Goal: Check status: Check status

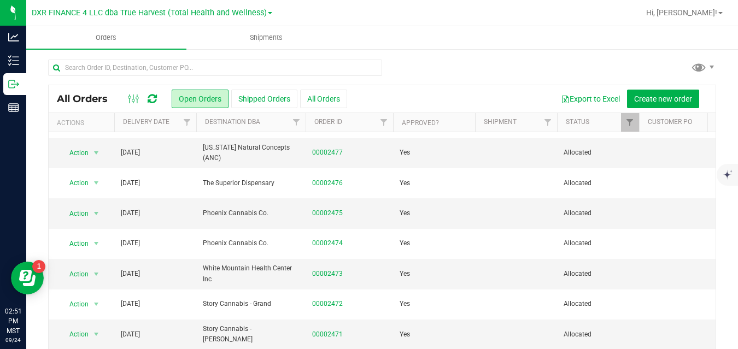
scroll to position [268, 0]
click at [331, 278] on link "00002473" at bounding box center [327, 272] width 31 height 10
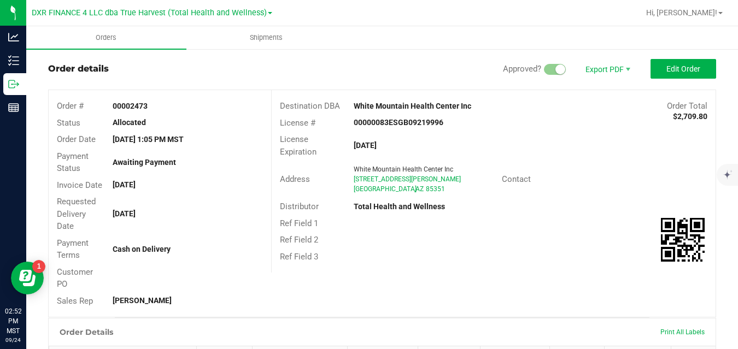
scroll to position [18, 0]
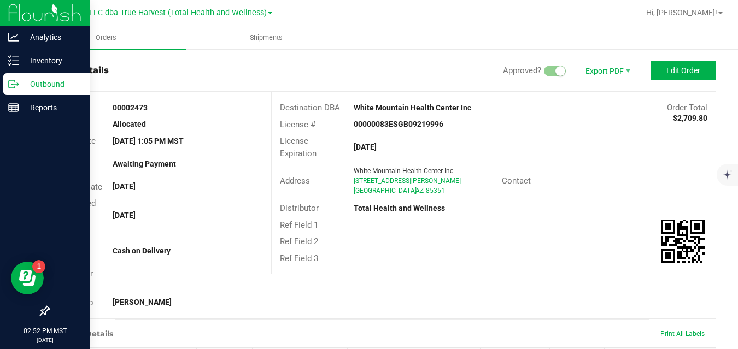
click at [22, 80] on p "Outbound" at bounding box center [52, 84] width 66 height 13
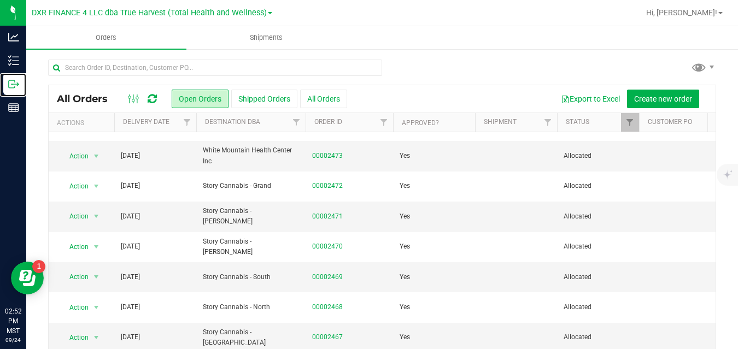
scroll to position [40, 0]
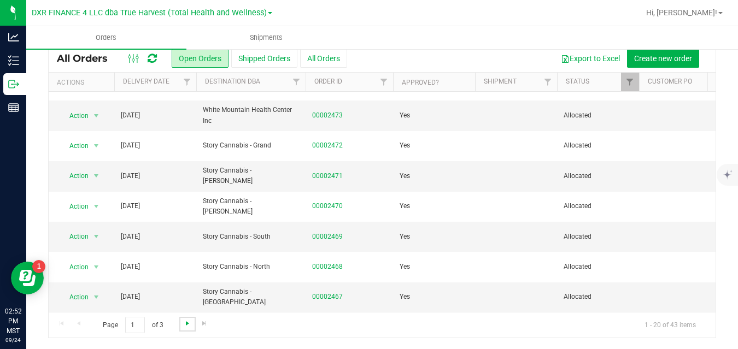
click at [189, 324] on span "Go to the next page" at bounding box center [187, 323] width 9 height 9
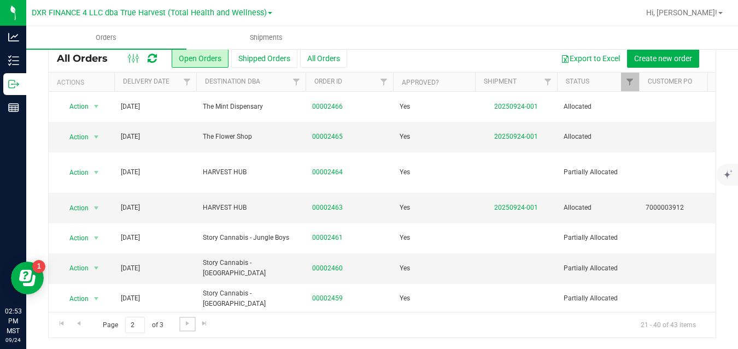
scroll to position [185, 0]
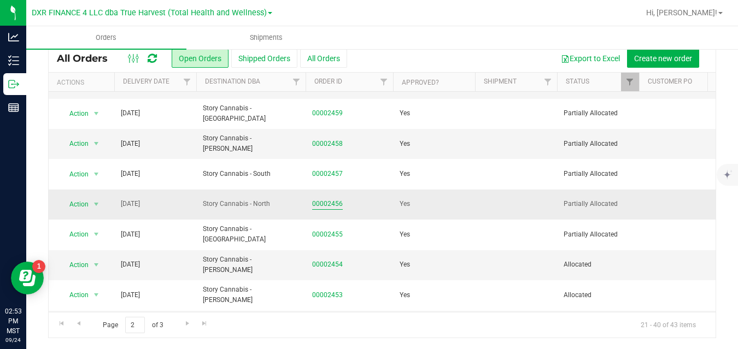
click at [333, 199] on link "00002456" at bounding box center [327, 204] width 31 height 10
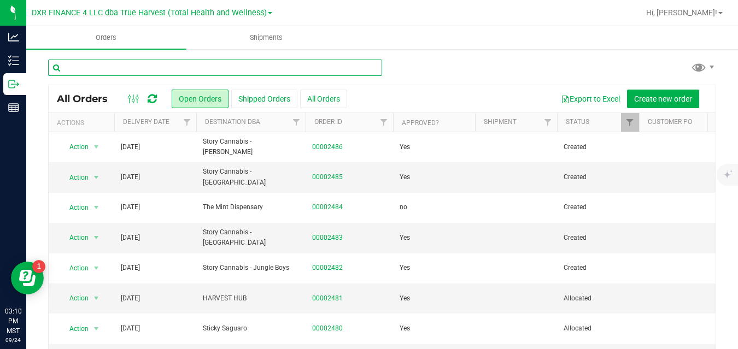
click at [179, 66] on input "text" at bounding box center [215, 68] width 334 height 16
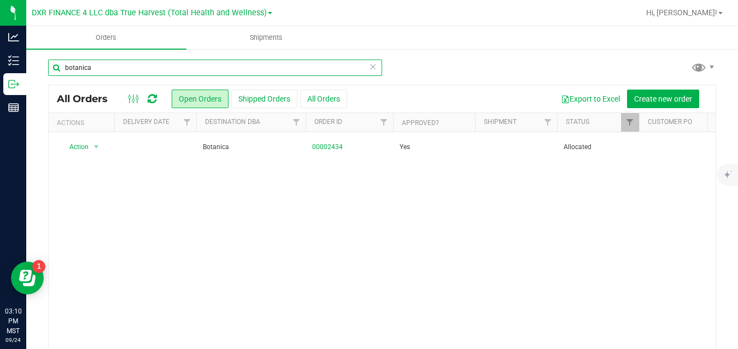
type input "botanica"
drag, startPoint x: 124, startPoint y: 64, endPoint x: 61, endPoint y: 67, distance: 62.4
click at [61, 67] on input "botanica" at bounding box center [215, 68] width 334 height 16
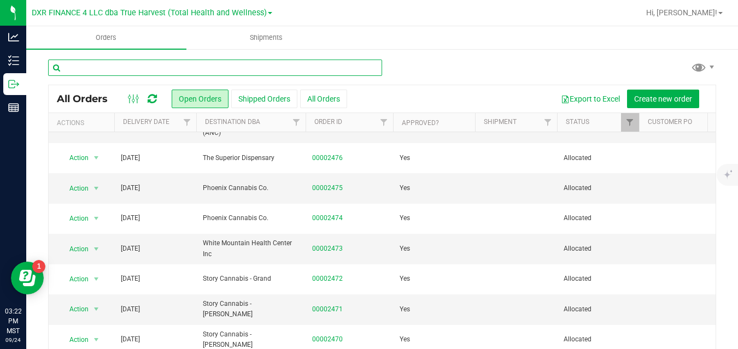
scroll to position [295, 0]
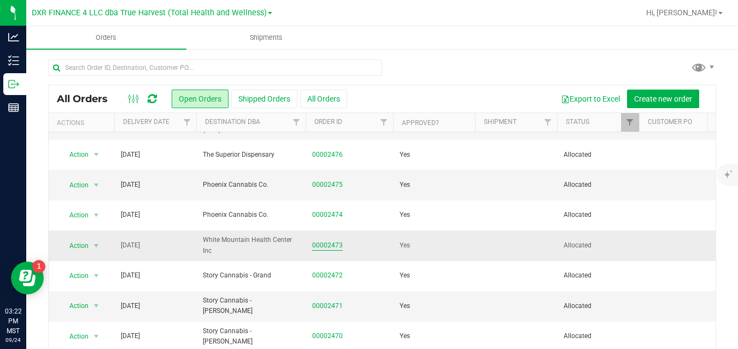
click at [332, 251] on link "00002473" at bounding box center [327, 246] width 31 height 10
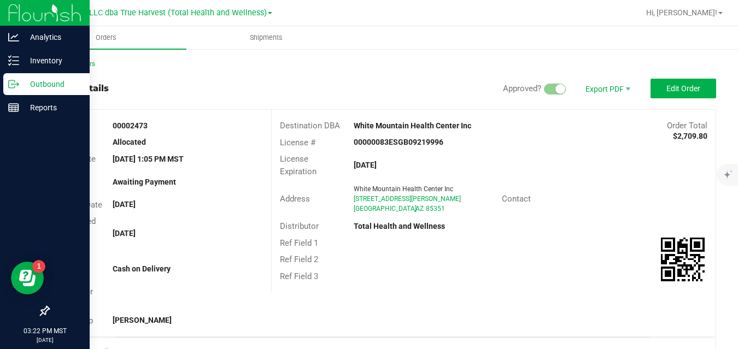
click at [21, 85] on p "Outbound" at bounding box center [52, 84] width 66 height 13
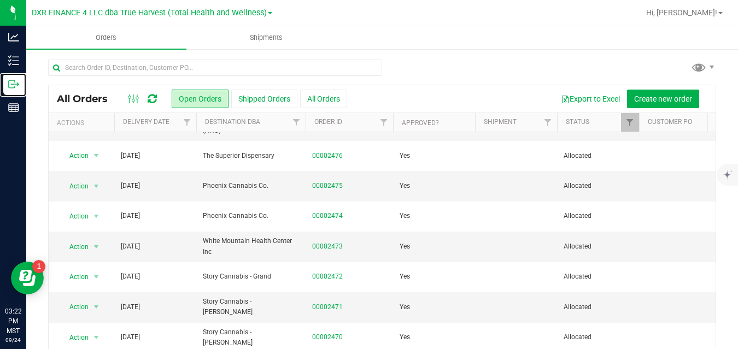
scroll to position [292, 0]
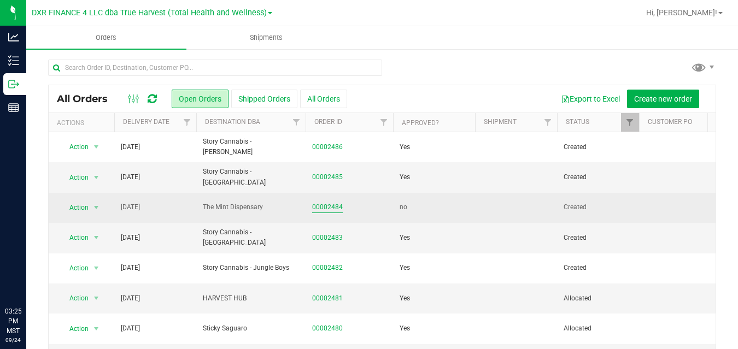
click at [335, 202] on link "00002484" at bounding box center [327, 207] width 31 height 10
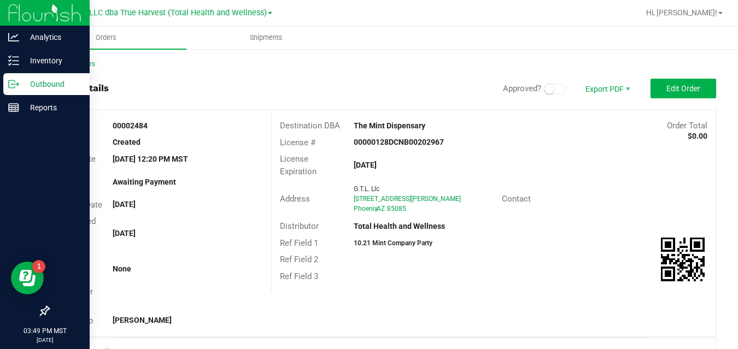
click at [13, 86] on icon at bounding box center [13, 84] width 11 height 11
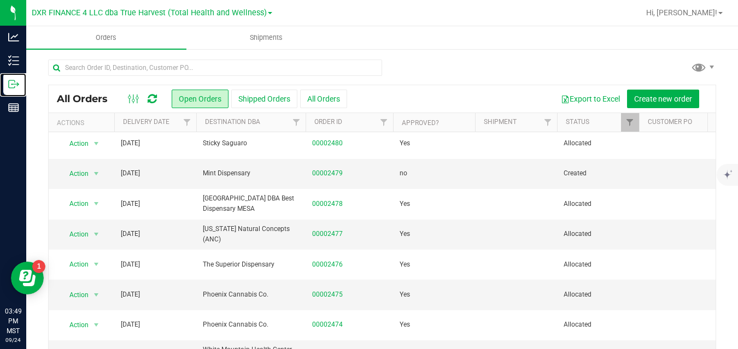
scroll to position [371, 0]
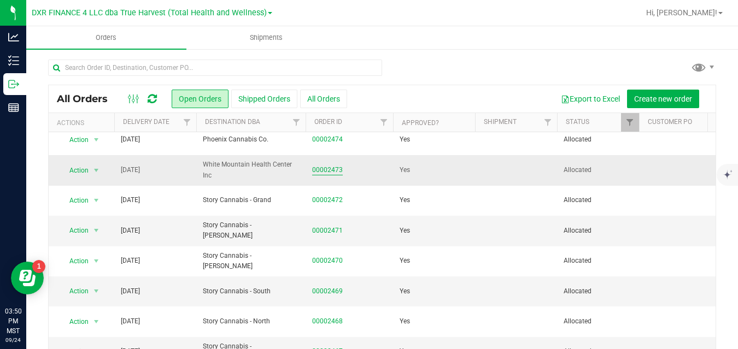
click at [340, 175] on link "00002473" at bounding box center [327, 170] width 31 height 10
